Goal: Task Accomplishment & Management: Use online tool/utility

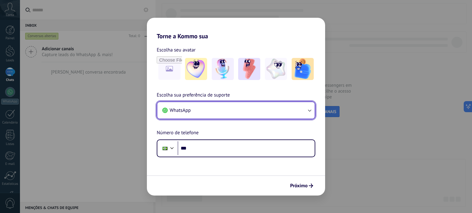
click at [209, 109] on button "WhatsApp" at bounding box center [235, 110] width 157 height 17
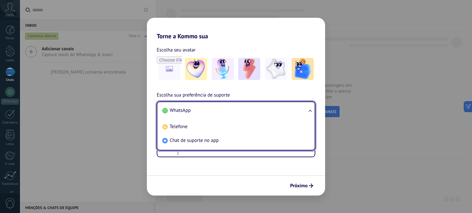
click at [185, 111] on span "WhatsApp" at bounding box center [179, 110] width 21 height 6
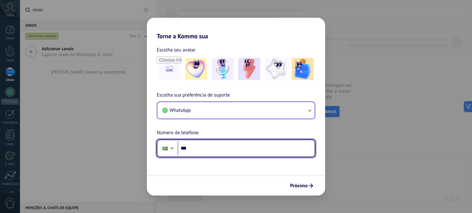
click at [200, 146] on input "***" at bounding box center [245, 149] width 137 height 14
type input "**********"
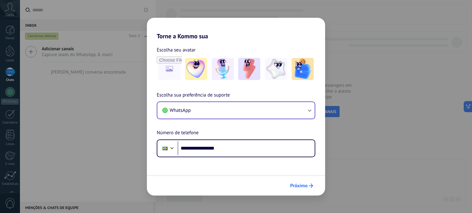
click at [296, 184] on span "Próximo" at bounding box center [299, 186] width 18 height 4
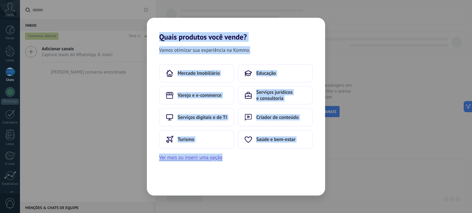
click at [296, 184] on div "Vamos otimizar sua experiência na Kommo. Mercado Imobiliário Educação Varejo e …" at bounding box center [236, 118] width 178 height 154
click at [260, 94] on span "Serviços jurídicos e consultoria" at bounding box center [281, 95] width 50 height 12
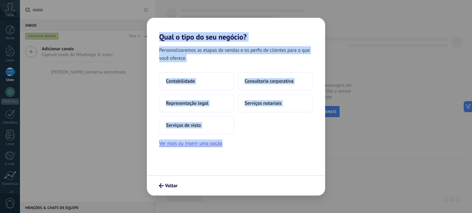
click at [246, 142] on div "Contabilidade Consultoria corporativa Representação legal Serviços notariais Se…" at bounding box center [236, 110] width 178 height 76
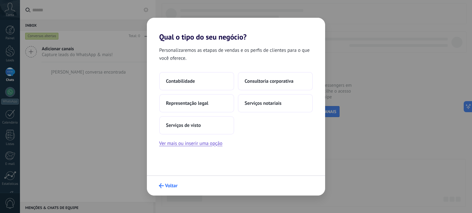
click at [162, 187] on icon "submit" at bounding box center [161, 186] width 5 height 5
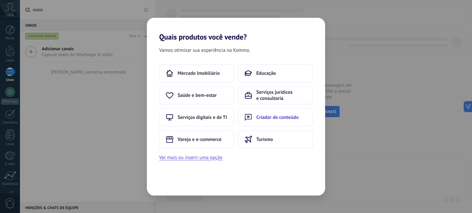
click at [265, 120] on span "Criador de conteúdo" at bounding box center [277, 118] width 42 height 6
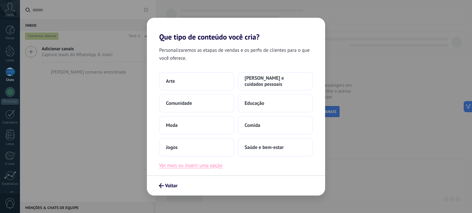
click at [193, 166] on button "Ver mais ou inserir uma opção" at bounding box center [190, 166] width 63 height 8
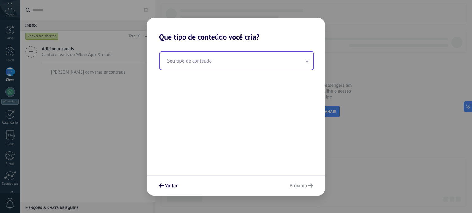
click at [189, 61] on input "text" at bounding box center [237, 61] width 154 height 18
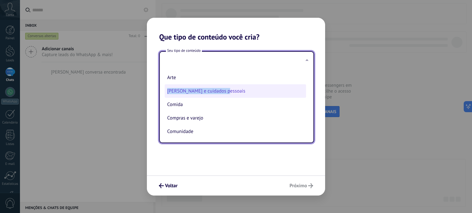
drag, startPoint x: 305, startPoint y: 78, endPoint x: 303, endPoint y: 95, distance: 17.9
click at [303, 95] on ul "Arte Beleza e cuidados pessoais Comida Compras e varejo Comunidade Divulgação d…" at bounding box center [234, 106] width 149 height 73
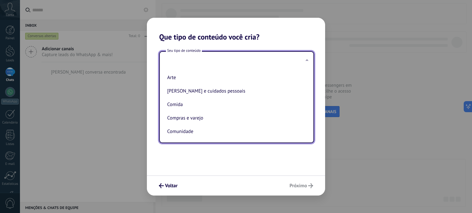
click at [226, 64] on input "text" at bounding box center [237, 61] width 154 height 18
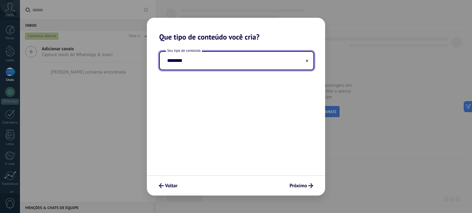
type input "********"
click at [300, 186] on span "Próximo" at bounding box center [298, 186] width 18 height 4
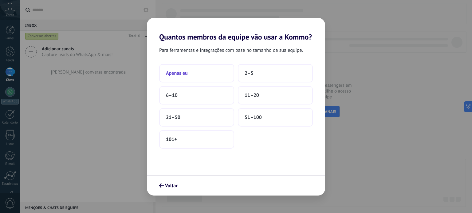
click at [199, 76] on button "Apenas eu" at bounding box center [196, 73] width 75 height 18
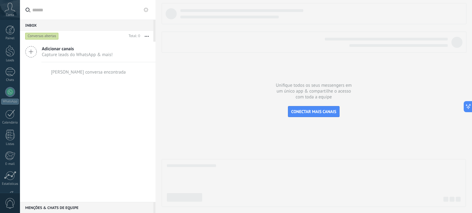
scroll to position [42, 0]
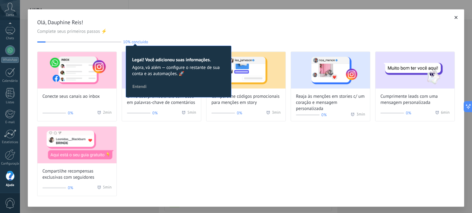
click at [164, 22] on span "Olá, Dauphine Reis!" at bounding box center [245, 22] width 417 height 7
click at [209, 174] on div "Conecte seus canais ao inbox 0% 2 min Envie cód. promocionais com base em palav…" at bounding box center [245, 124] width 417 height 145
click at [141, 84] on span "Entendi" at bounding box center [139, 86] width 14 height 4
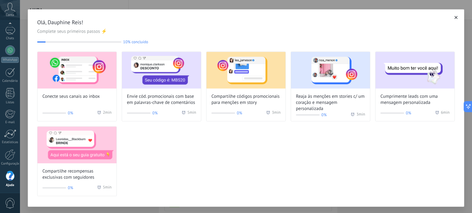
click at [195, 157] on div "Conecte seus canais ao inbox 0% 2 min Envie cód. promocionais com base em palav…" at bounding box center [245, 124] width 417 height 145
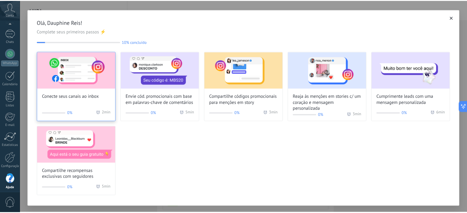
scroll to position [42, 0]
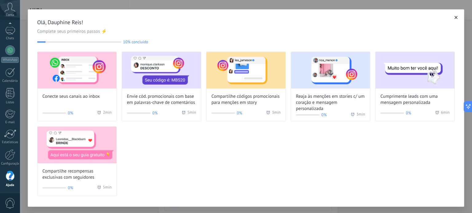
click at [454, 17] on icon "button" at bounding box center [455, 17] width 3 height 3
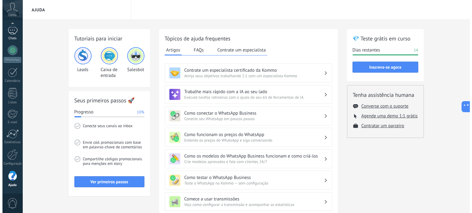
scroll to position [41, 0]
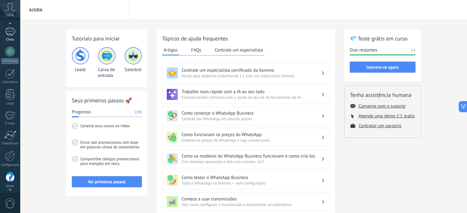
click at [14, 31] on div at bounding box center [10, 31] width 10 height 9
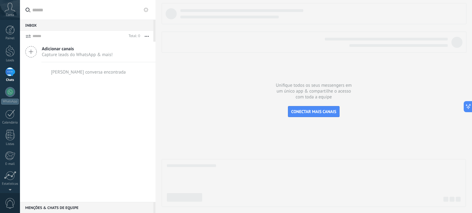
click at [9, 10] on icon at bounding box center [10, 7] width 11 height 9
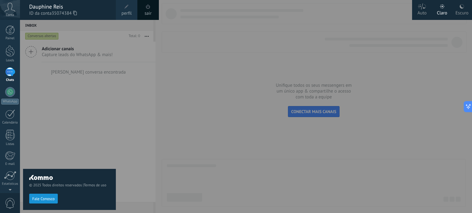
click at [9, 10] on icon at bounding box center [10, 7] width 11 height 9
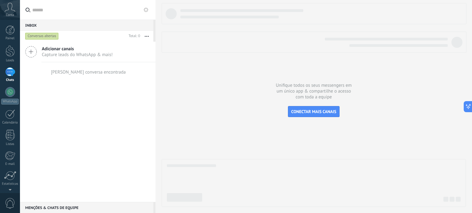
click at [9, 10] on icon at bounding box center [10, 7] width 11 height 9
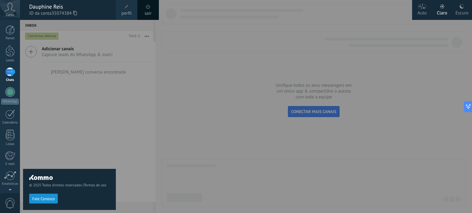
click at [9, 10] on icon at bounding box center [10, 7] width 11 height 9
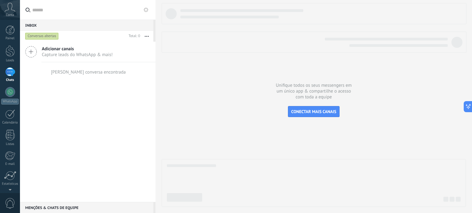
click at [9, 10] on icon at bounding box center [10, 7] width 11 height 9
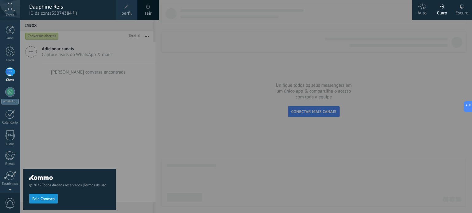
click at [80, 78] on div "© 2025 Todos direitos reservados | Termos de uso Fale Conosco" at bounding box center [69, 116] width 93 height 193
click at [61, 130] on div "© 2025 Todos direitos reservados | Termos de uso Fale Conosco" at bounding box center [69, 116] width 93 height 193
click at [61, 131] on div "© 2025 Todos direitos reservados | Termos de uso Fale Conosco" at bounding box center [69, 116] width 93 height 193
click at [155, 155] on div at bounding box center [256, 106] width 472 height 213
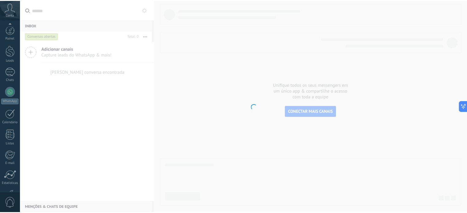
scroll to position [42, 0]
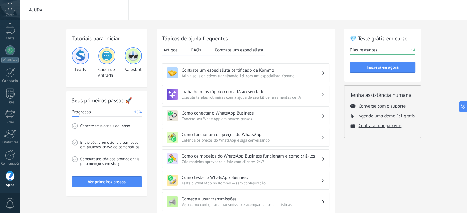
click at [81, 58] on img at bounding box center [80, 56] width 15 height 15
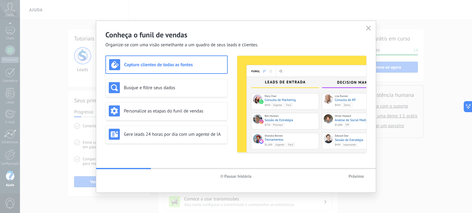
click at [62, 72] on div "Conheça o funil de vendas Organize-se com uma visão semelhante a um quadro de s…" at bounding box center [236, 106] width 472 height 213
click at [367, 30] on icon "button" at bounding box center [368, 28] width 5 height 5
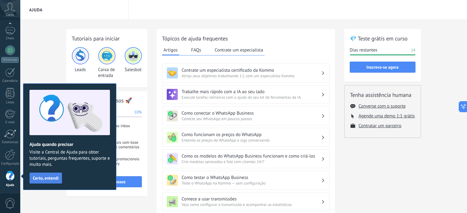
click at [60, 178] on button "Certo, entendi" at bounding box center [45, 178] width 33 height 11
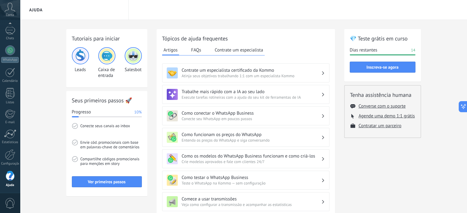
click at [37, 10] on div "Ajuda" at bounding box center [74, 10] width 109 height 20
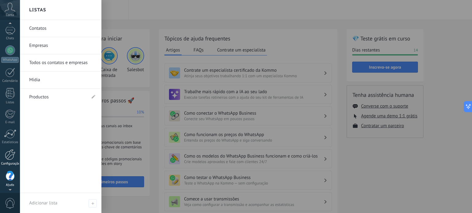
click at [9, 153] on div at bounding box center [10, 155] width 10 height 11
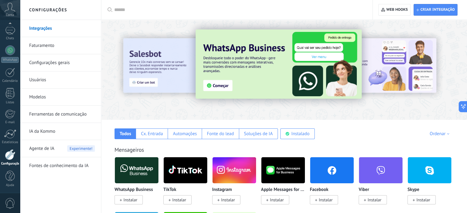
click at [151, 52] on div at bounding box center [134, 69] width 134 height 55
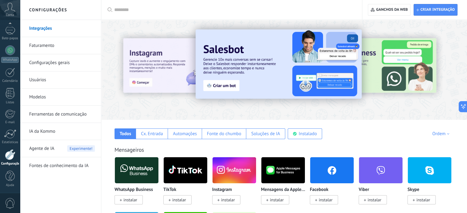
click at [326, 12] on input "text" at bounding box center [233, 10] width 239 height 6
drag, startPoint x: 139, startPoint y: 20, endPoint x: 137, endPoint y: 17, distance: 3.2
click at [366, 110] on div at bounding box center [284, 68] width 366 height 88
